Goal: Obtain resource: Obtain resource

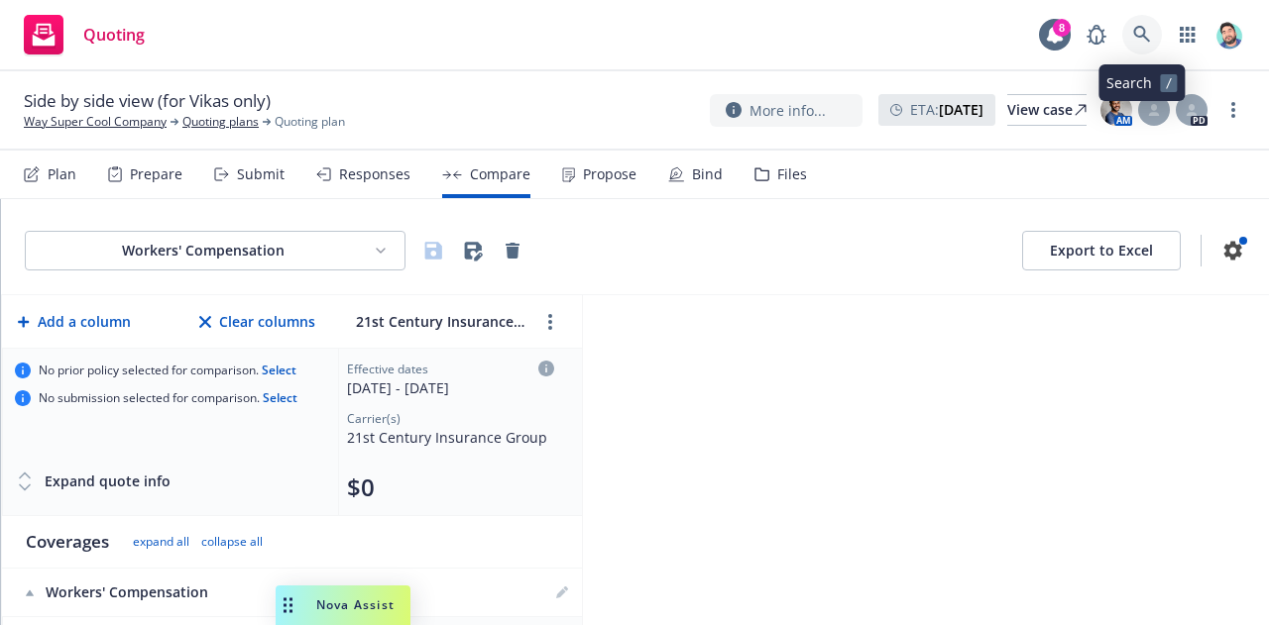
click at [1142, 28] on icon at bounding box center [1141, 34] width 17 height 17
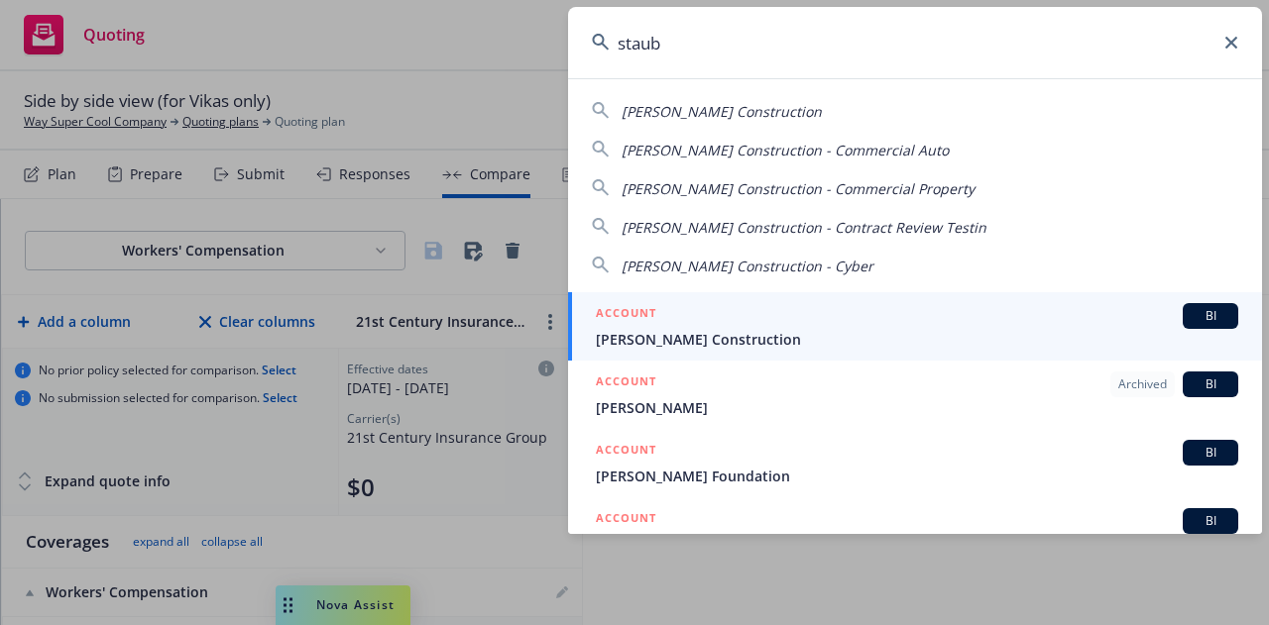
type input "staub"
click at [833, 330] on span "[PERSON_NAME] Construction" at bounding box center [917, 339] width 642 height 21
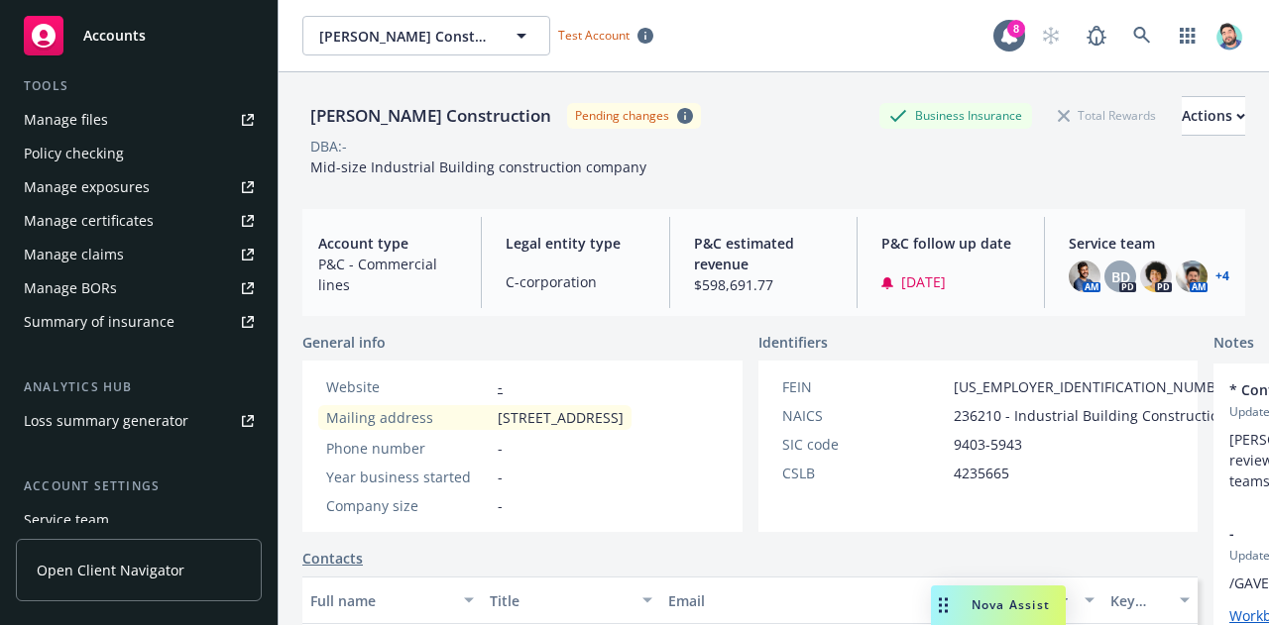
scroll to position [587, 0]
click at [147, 320] on div "Summary of insurance" at bounding box center [99, 321] width 151 height 32
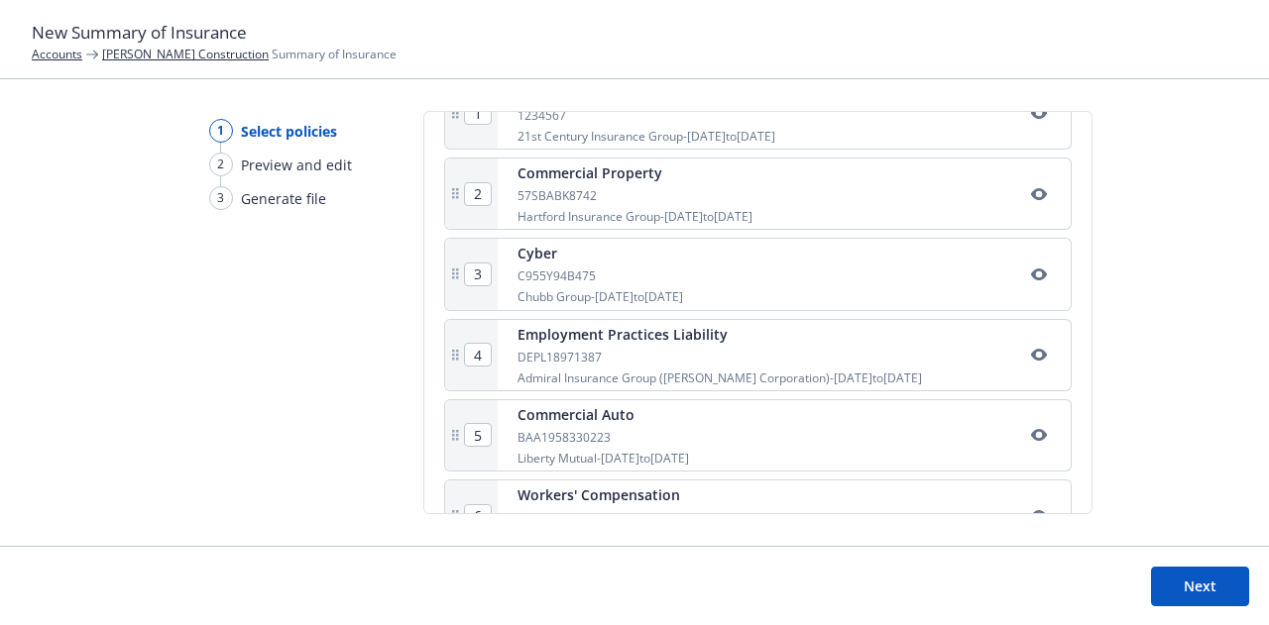
scroll to position [751, 0]
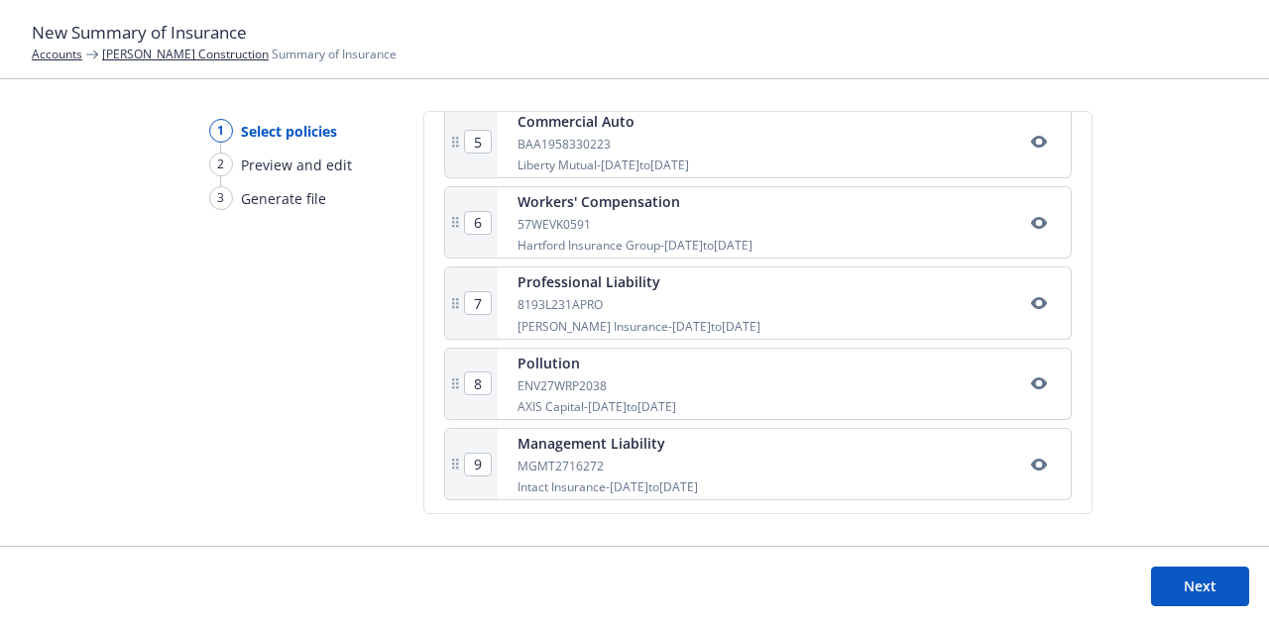
click at [1177, 588] on button "Next" at bounding box center [1200, 587] width 98 height 40
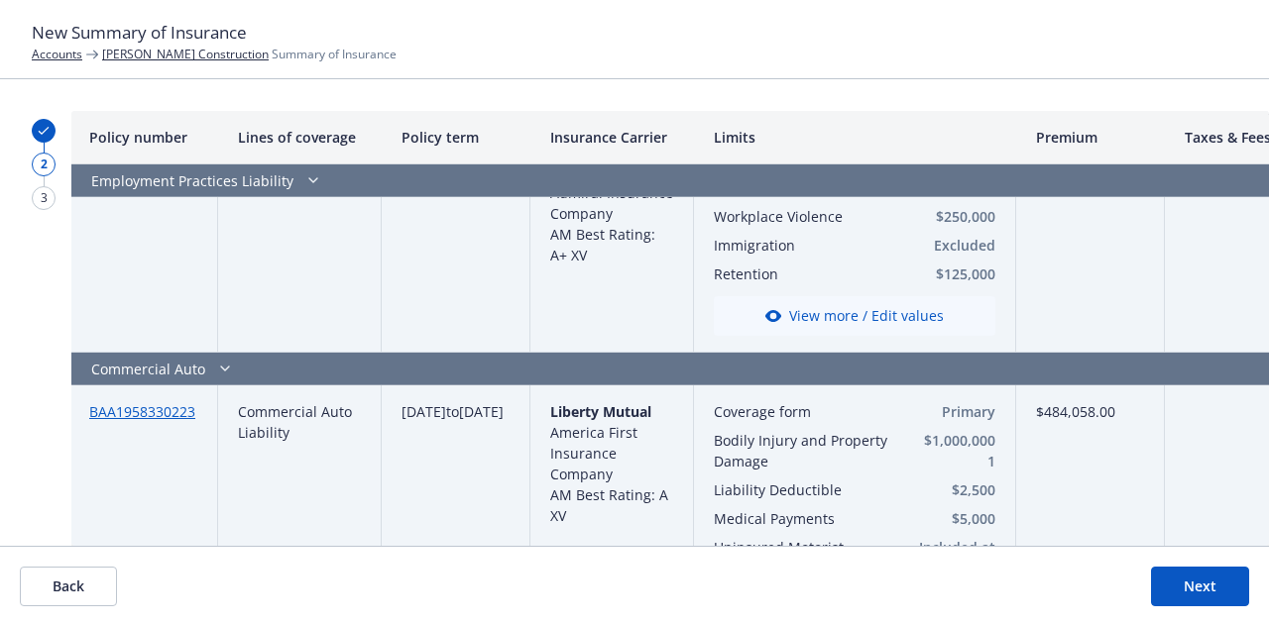
scroll to position [2017, 2]
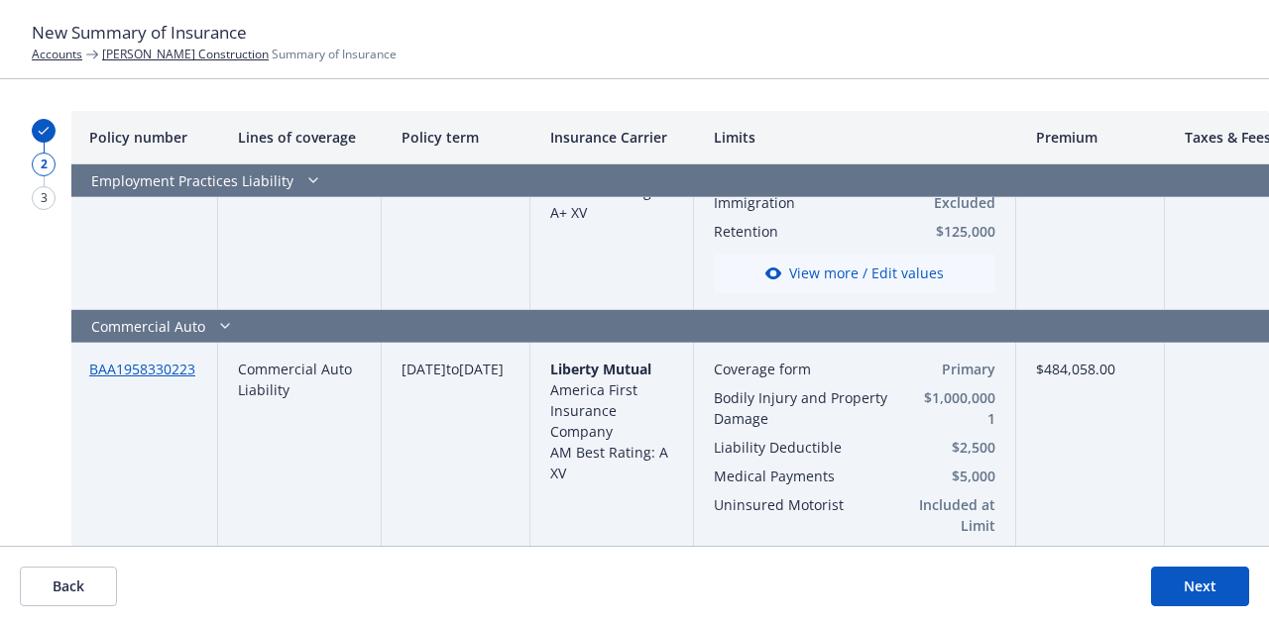
click at [1205, 592] on button "Next" at bounding box center [1200, 587] width 98 height 40
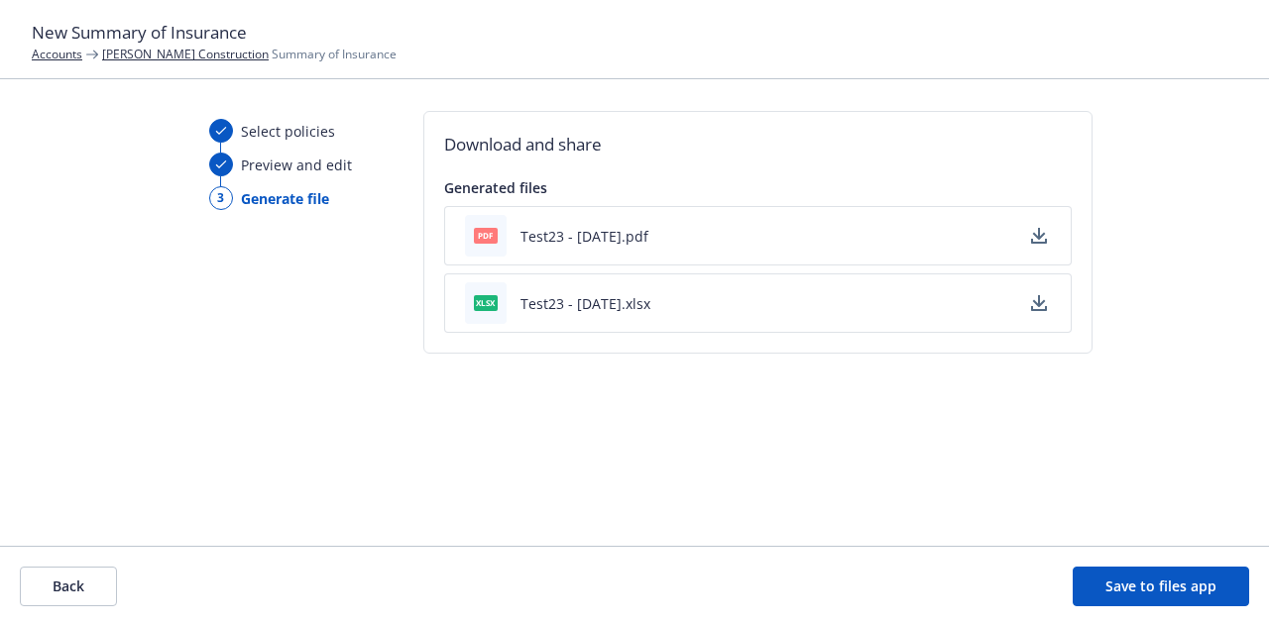
click at [1042, 236] on icon "button" at bounding box center [1039, 236] width 16 height 16
